Goal: Transaction & Acquisition: Download file/media

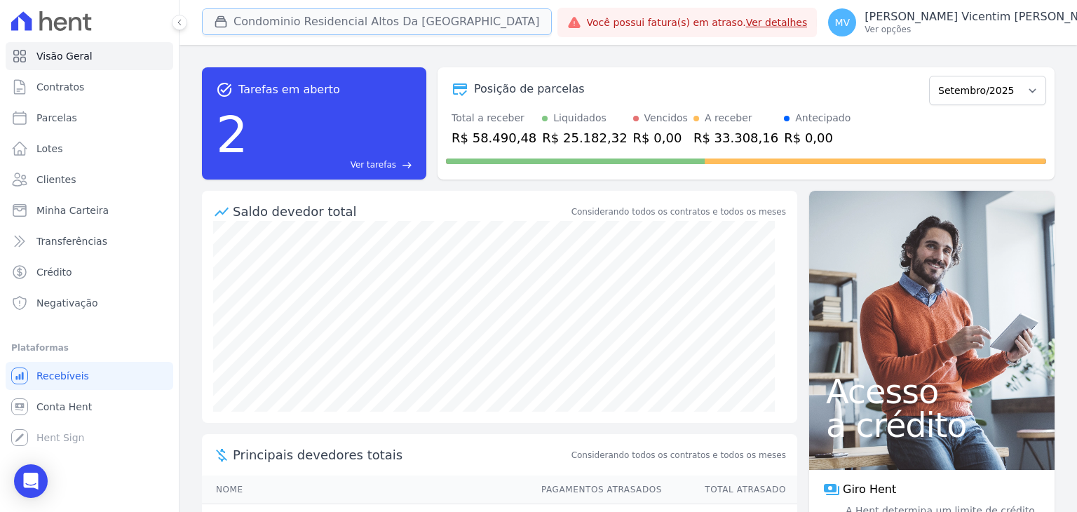
click at [414, 28] on button "Condominio Residencial Altos Da [GEOGRAPHIC_DATA]" at bounding box center [377, 21] width 350 height 27
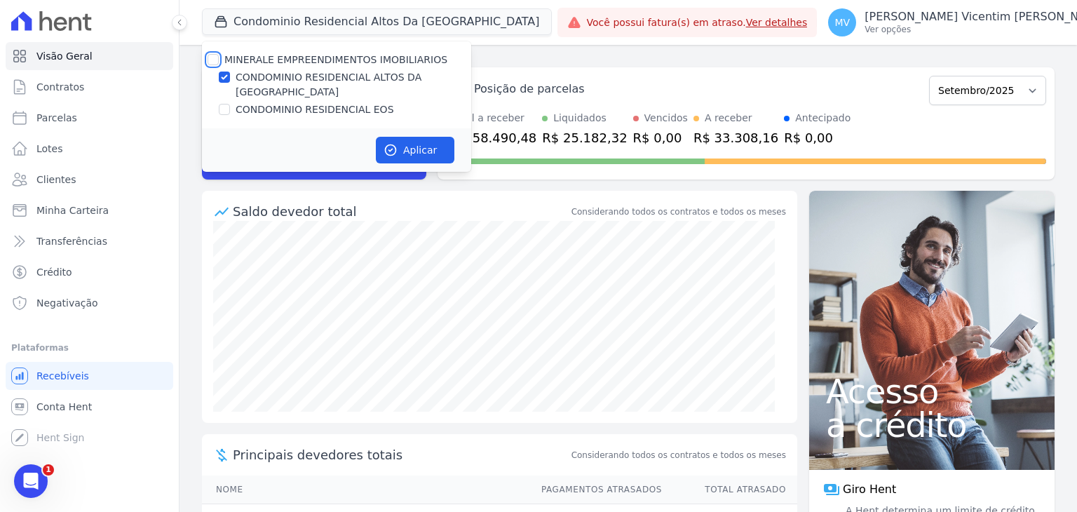
click at [213, 58] on input "MINERALE EMPREENDIMENTOS IMOBILIARIOS" at bounding box center [213, 59] width 11 height 11
checkbox input "true"
click at [213, 58] on input "MINERALE EMPREENDIMENTOS IMOBILIARIOS" at bounding box center [213, 59] width 11 height 11
checkbox input "false"
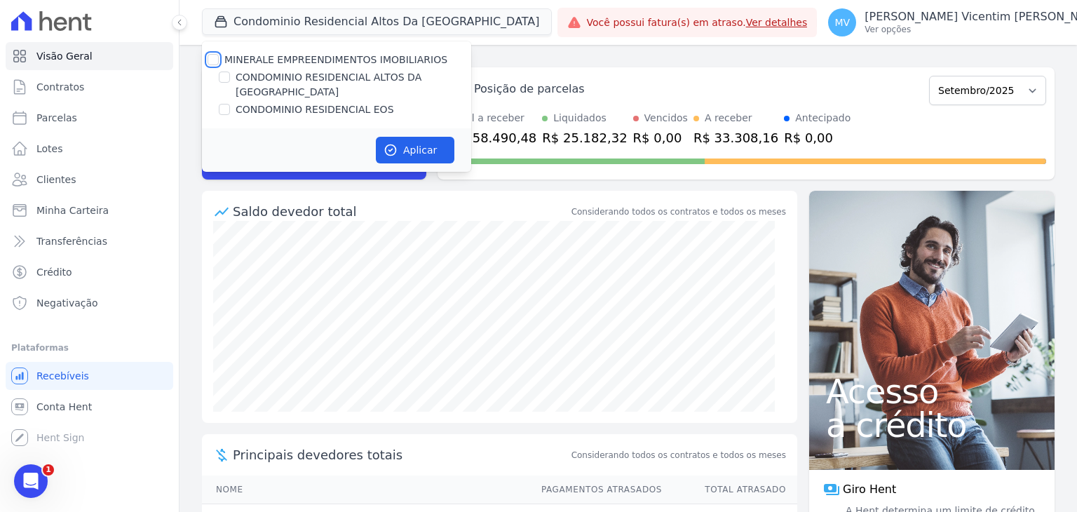
checkbox input "false"
click at [224, 104] on input "CONDOMINIO RESIDENCIAL EOS" at bounding box center [224, 109] width 11 height 11
checkbox input "true"
click at [425, 137] on button "Aplicar" at bounding box center [415, 150] width 79 height 27
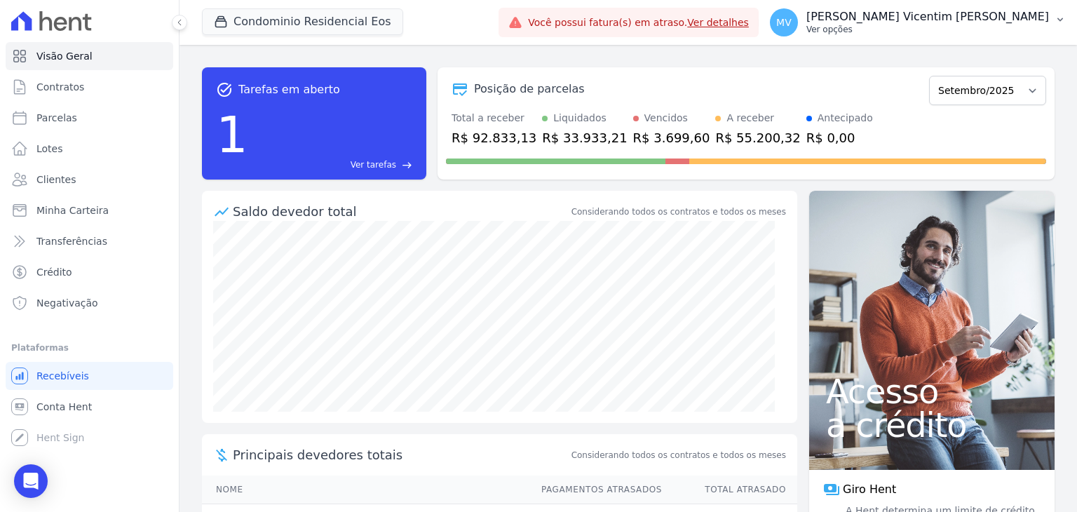
click at [990, 27] on p "Ver opções" at bounding box center [927, 29] width 243 height 11
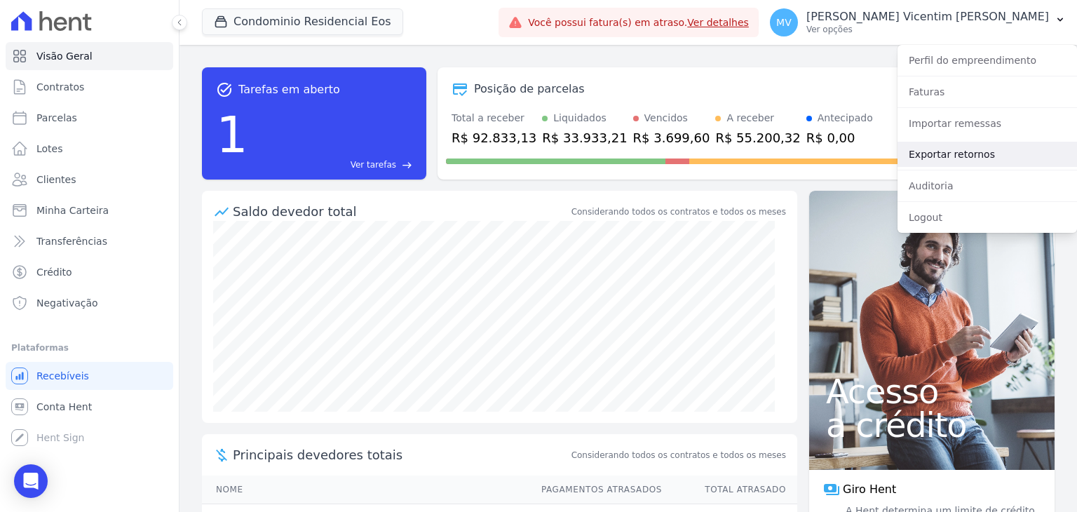
click at [968, 161] on link "Exportar retornos" at bounding box center [986, 154] width 179 height 25
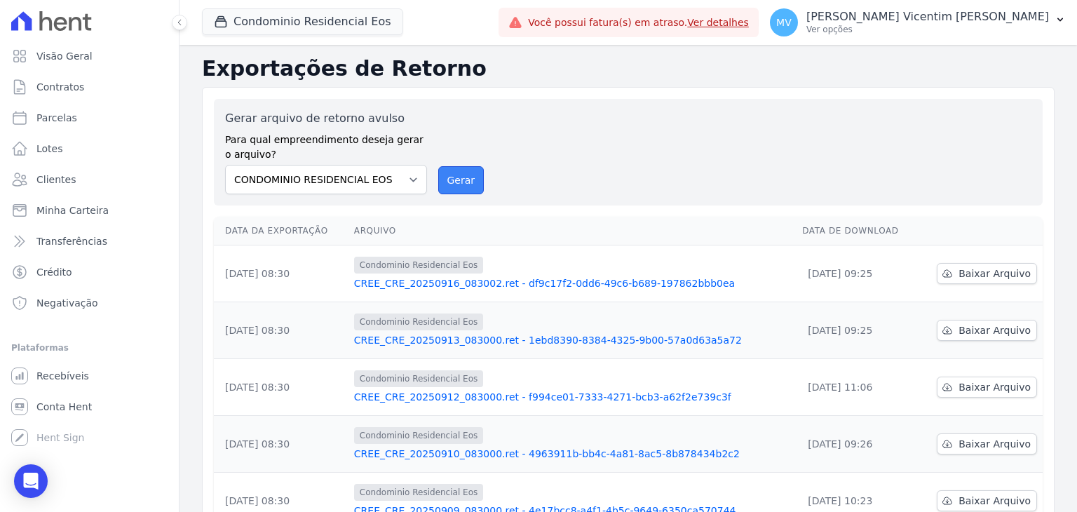
click at [466, 182] on button "Gerar" at bounding box center [461, 180] width 46 height 28
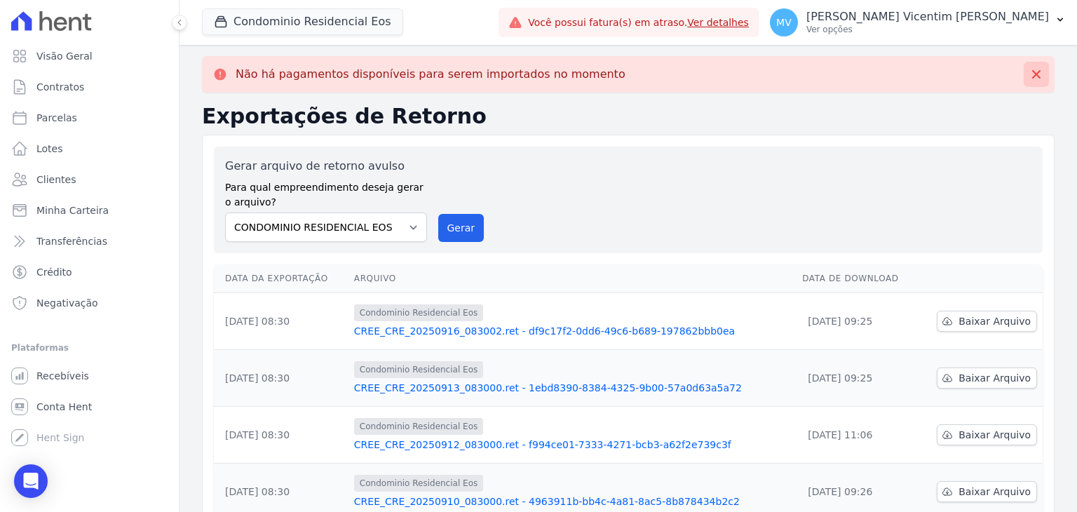
click at [1029, 76] on icon at bounding box center [1036, 74] width 14 height 14
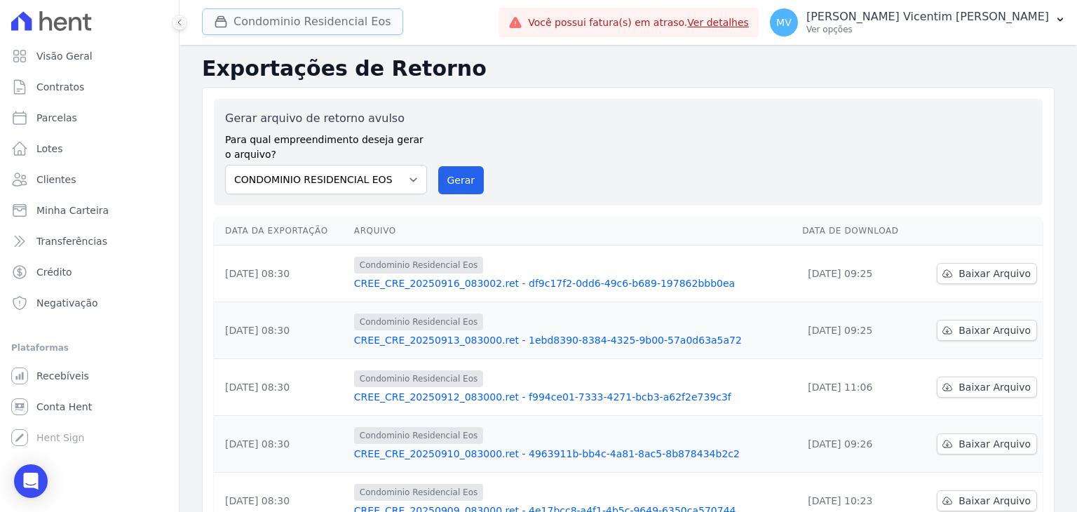
click at [334, 29] on button "Condominio Residencial Eos" at bounding box center [302, 21] width 201 height 27
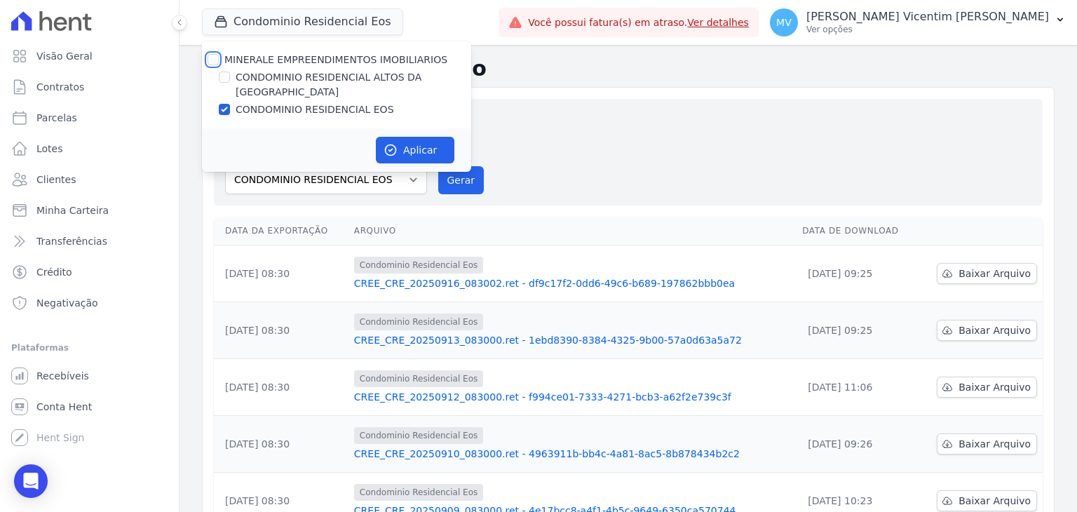
click at [215, 58] on input "MINERALE EMPREENDIMENTOS IMOBILIARIOS" at bounding box center [213, 59] width 11 height 11
checkbox input "true"
click at [215, 58] on input "MINERALE EMPREENDIMENTOS IMOBILIARIOS" at bounding box center [213, 59] width 11 height 11
checkbox input "false"
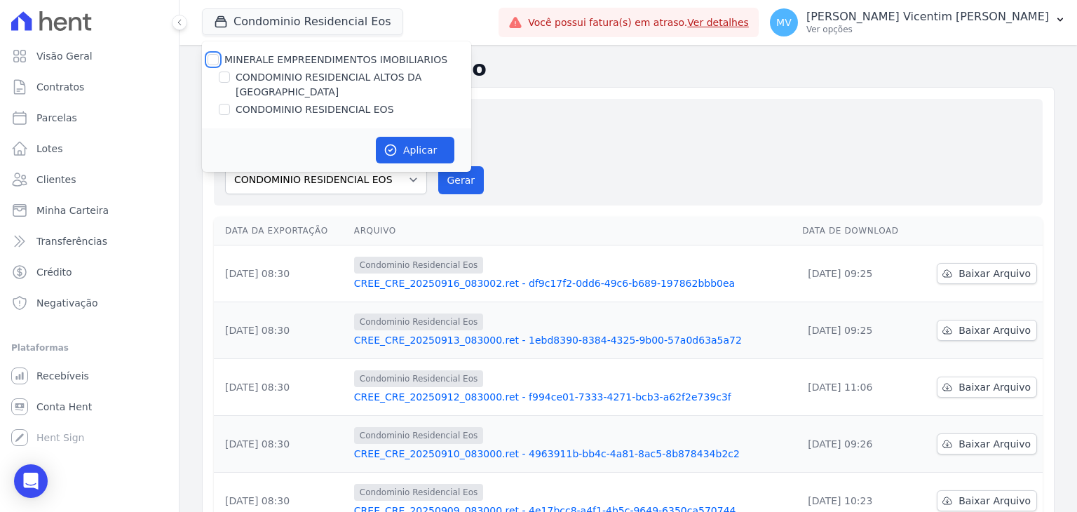
checkbox input "false"
click at [224, 77] on input "CONDOMINIO RESIDENCIAL ALTOS DA [GEOGRAPHIC_DATA]" at bounding box center [224, 77] width 11 height 11
checkbox input "true"
click at [413, 137] on button "Aplicar" at bounding box center [415, 150] width 79 height 27
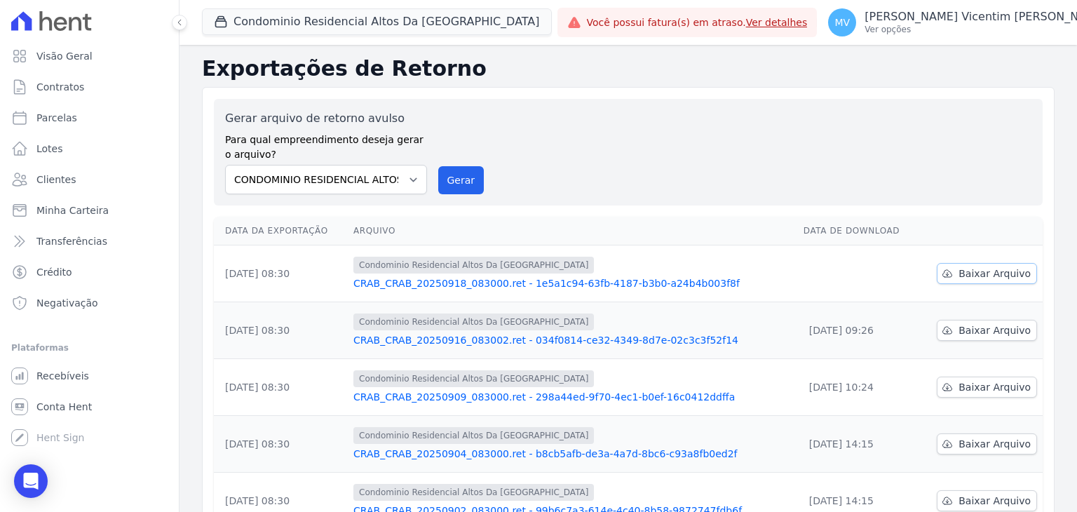
click at [1007, 273] on span "Baixar Arquivo" at bounding box center [994, 273] width 72 height 14
